Goal: Navigation & Orientation: Find specific page/section

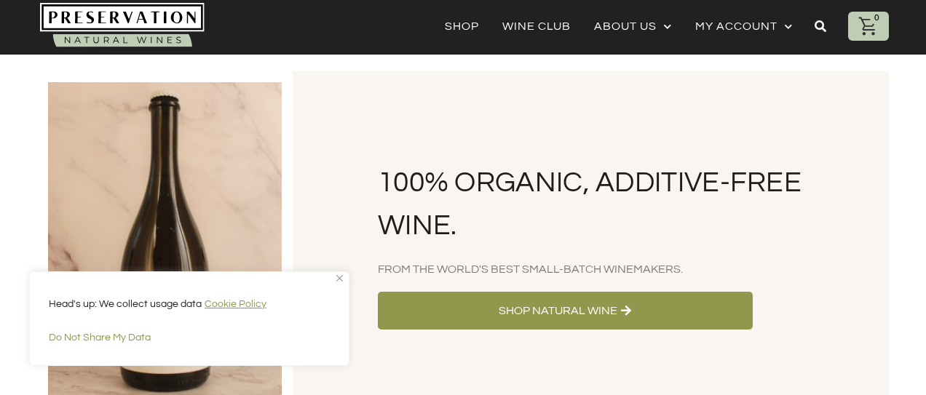
click at [341, 279] on img "Close" at bounding box center [339, 278] width 7 height 7
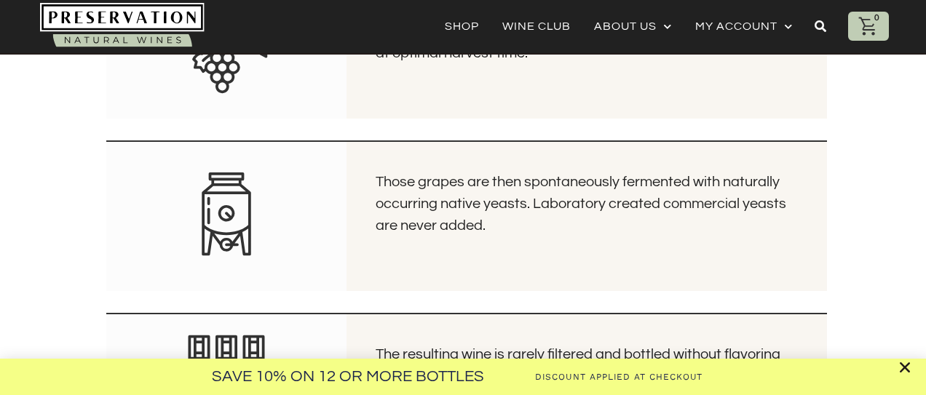
scroll to position [2745, 0]
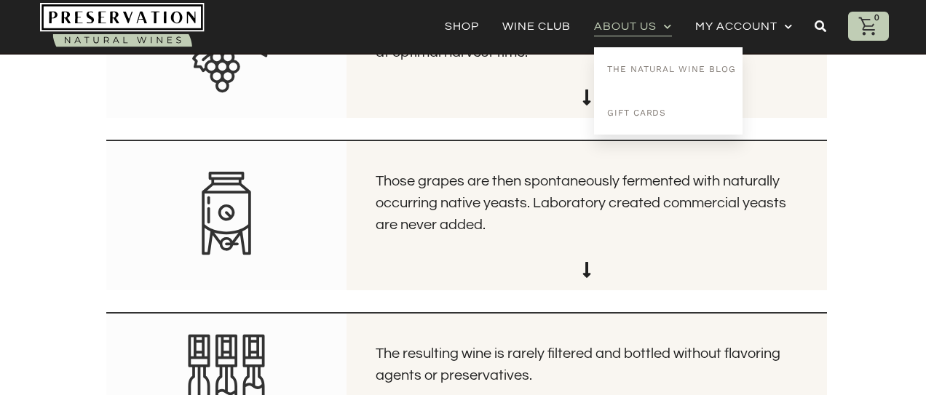
click at [645, 26] on link "About Us" at bounding box center [633, 26] width 78 height 20
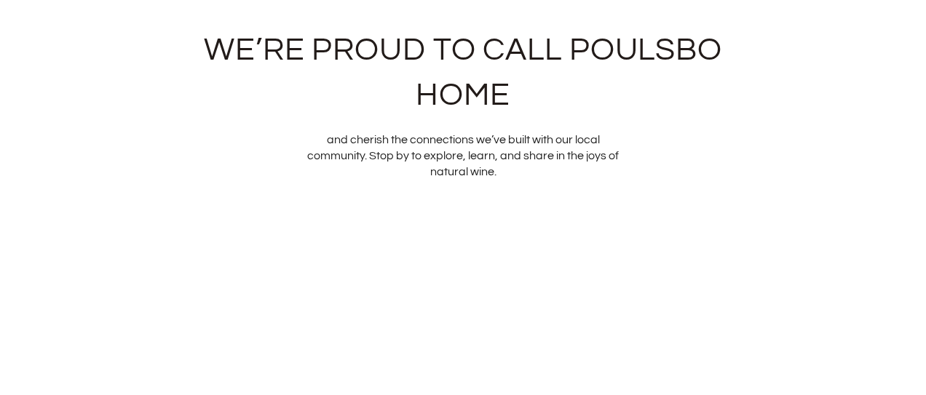
scroll to position [3379, 0]
